Goal: Information Seeking & Learning: Learn about a topic

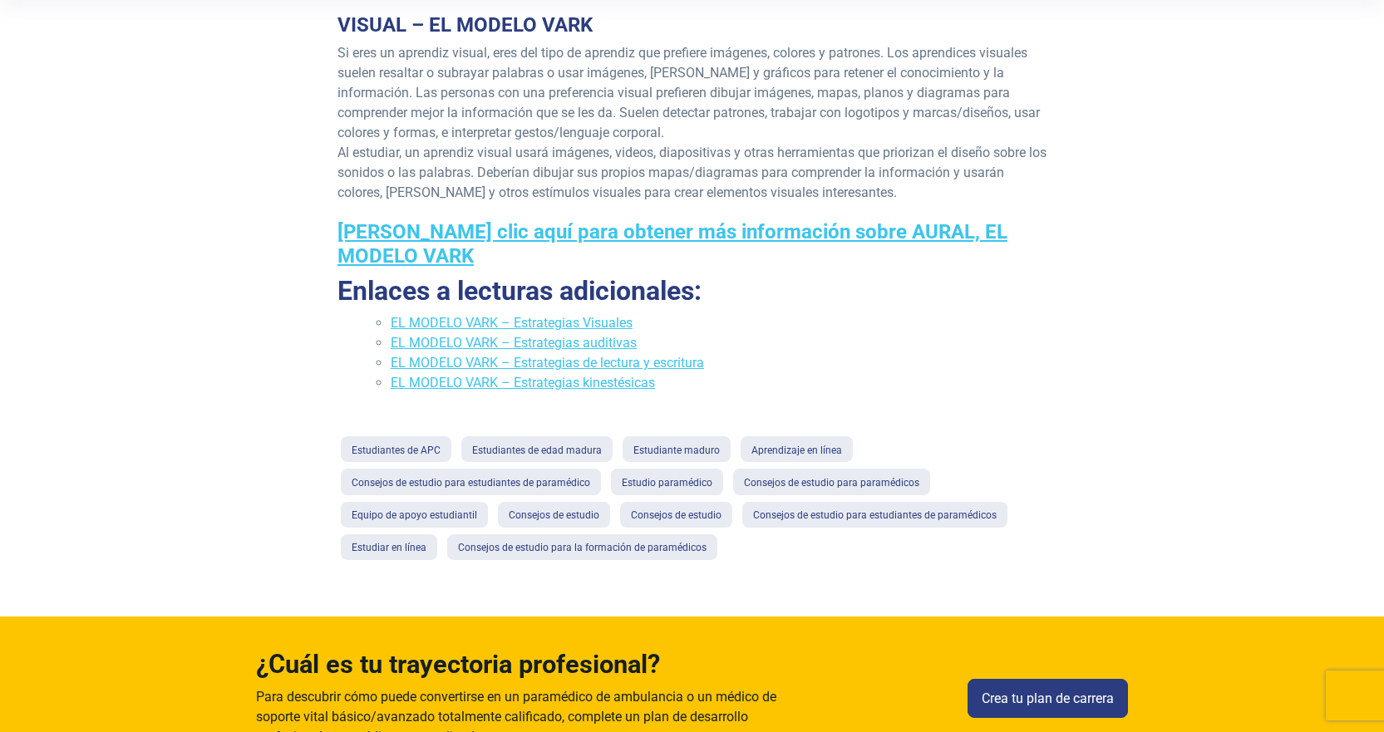
scroll to position [582, 0]
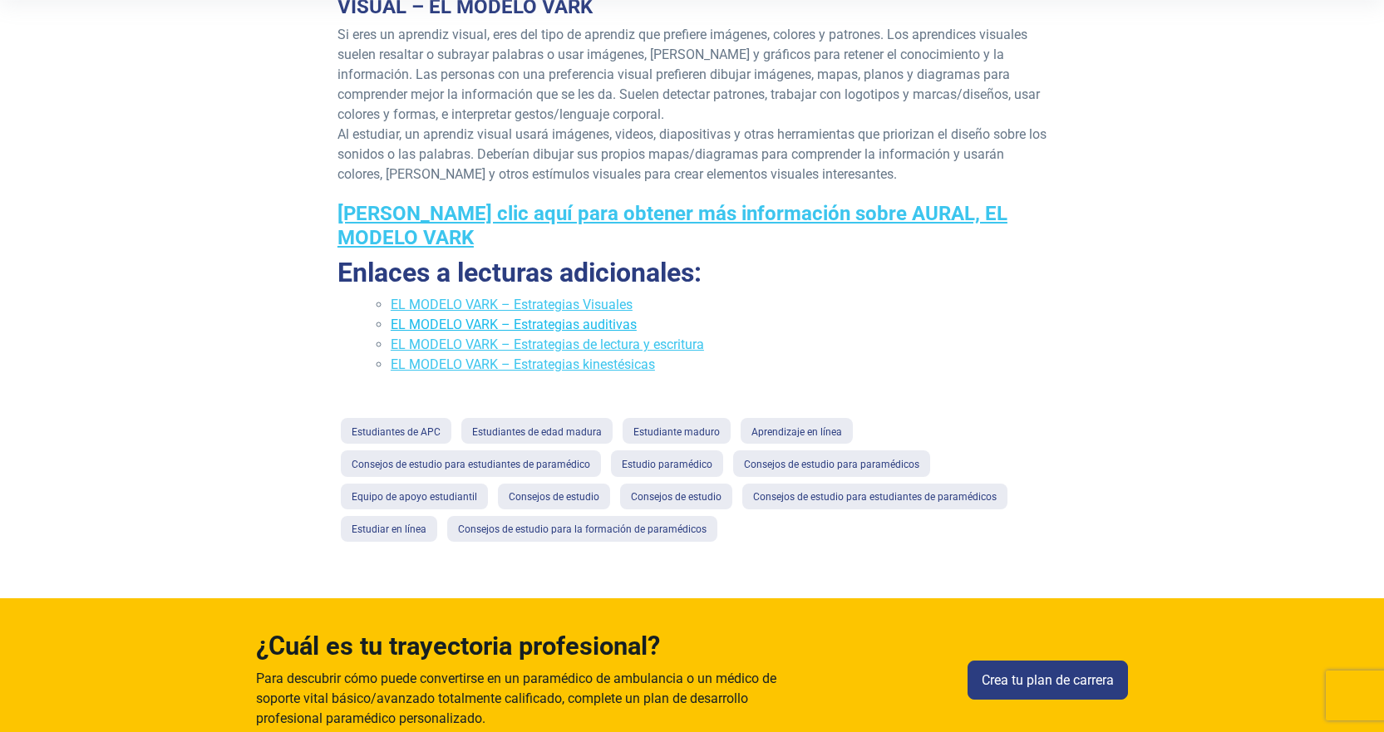
click at [616, 317] on font "EL MODELO VARK – Estrategias auditivas" at bounding box center [514, 325] width 246 height 16
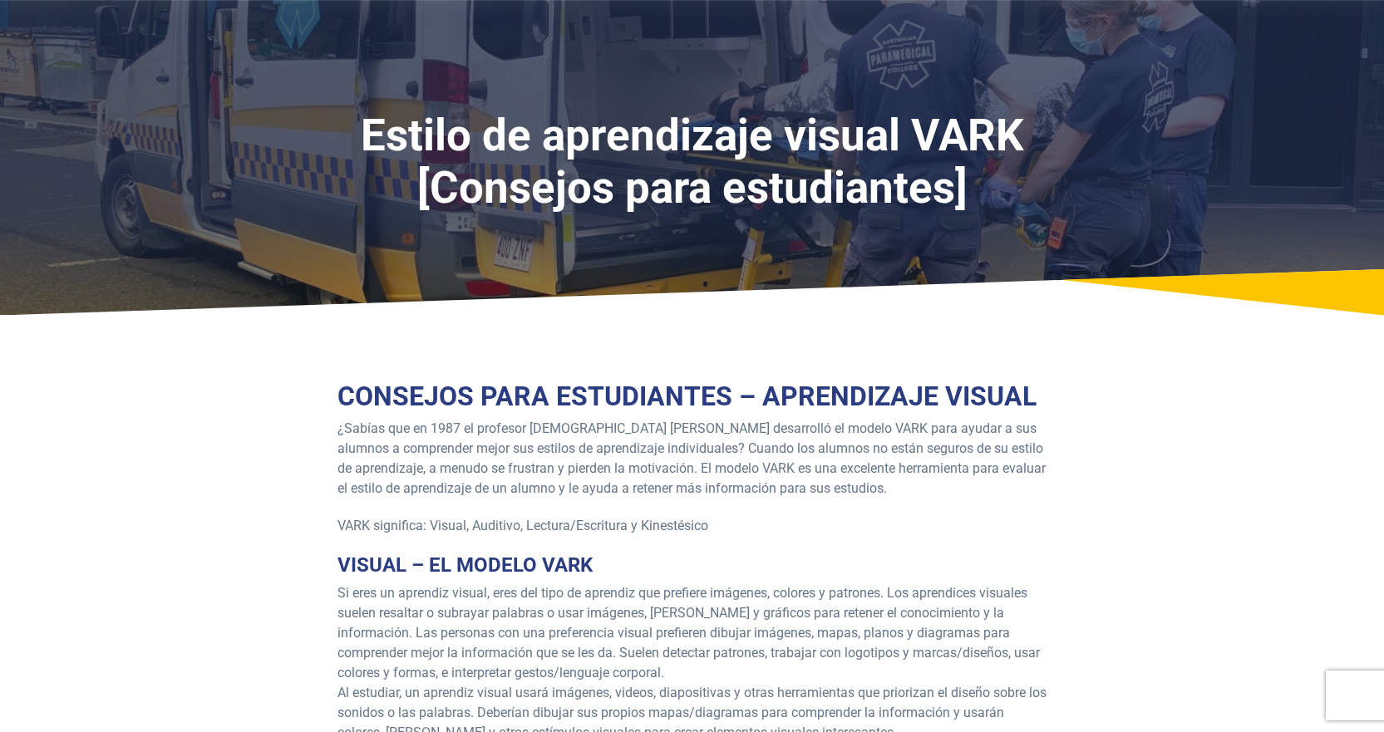
scroll to position [0, 0]
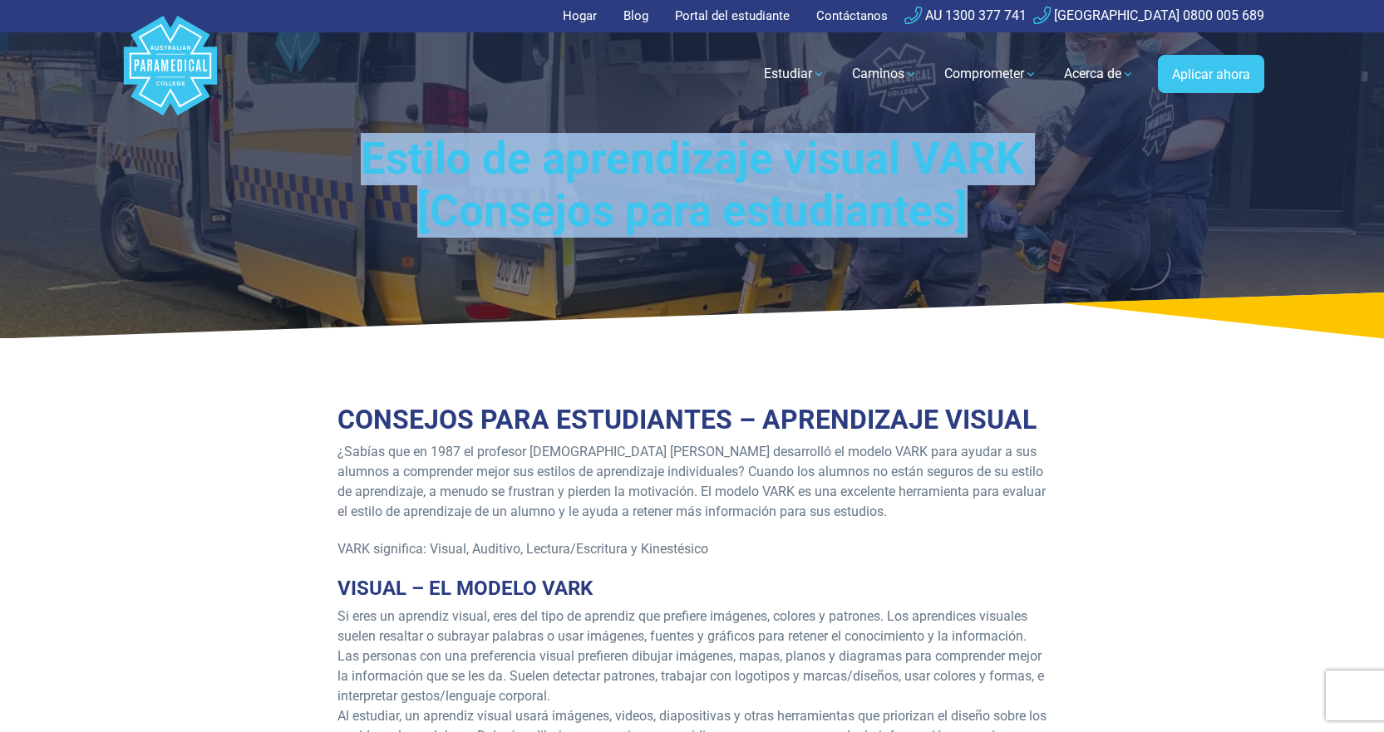
drag, startPoint x: 366, startPoint y: 152, endPoint x: 965, endPoint y: 206, distance: 600.8
click at [965, 206] on font "Estilo de aprendizaje visual VARK [Consejos para estudiantes]" at bounding box center [692, 185] width 663 height 104
copy font "Estilo de aprendizaje visual VARK [Consejos para estudiantes]"
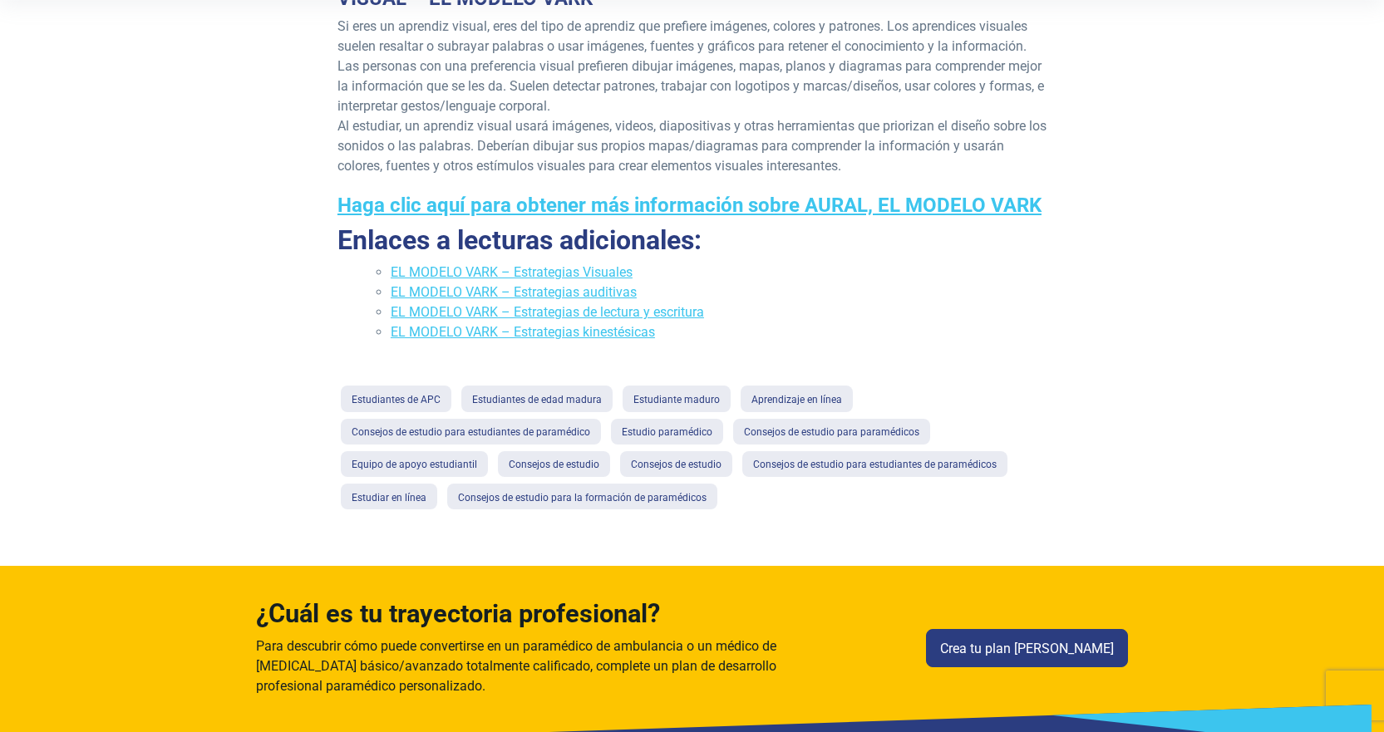
scroll to position [499, 0]
